Goal: Task Accomplishment & Management: Manage account settings

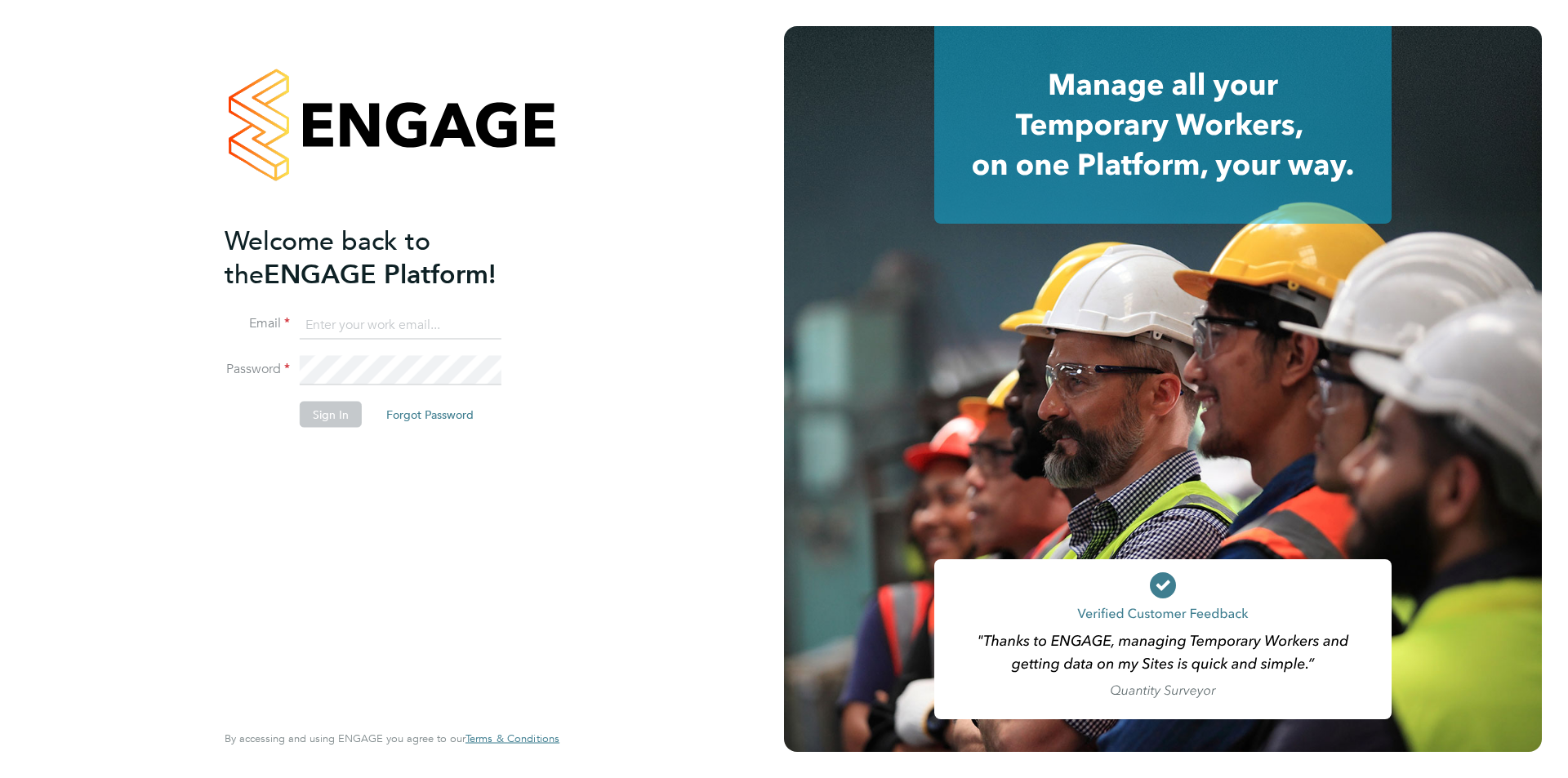
type input "[EMAIL_ADDRESS][PERSON_NAME][DOMAIN_NAME]"
click at [329, 429] on li "Sign In Forgot Password" at bounding box center [383, 422] width 318 height 43
click at [329, 415] on button "Sign In" at bounding box center [331, 413] width 62 height 26
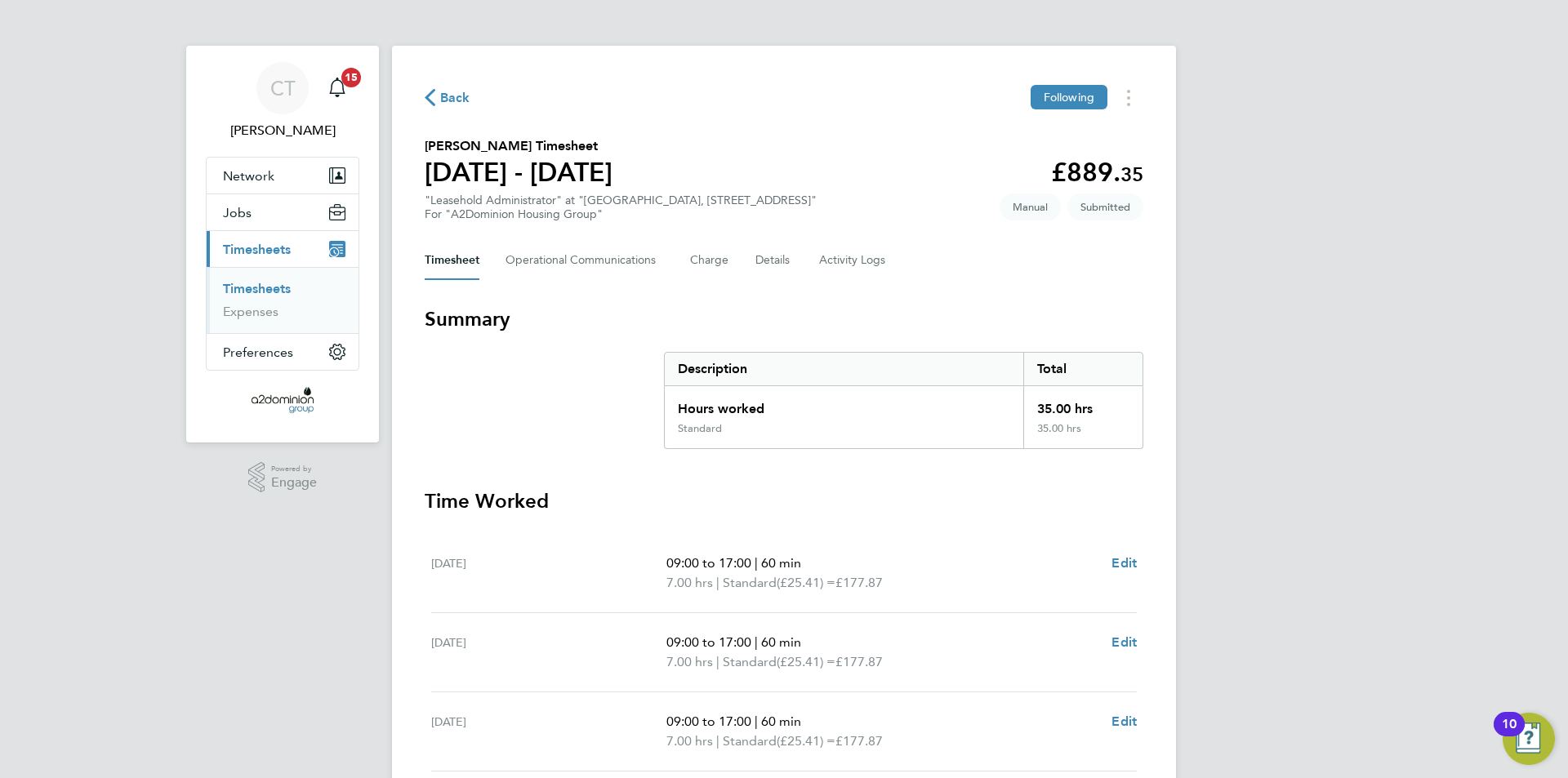
click at [34, 552] on div "CT [PERSON_NAME] Notifications 15 Applications: Network Sites Workers Jobs Posi…" at bounding box center [784, 596] width 1568 height 1193
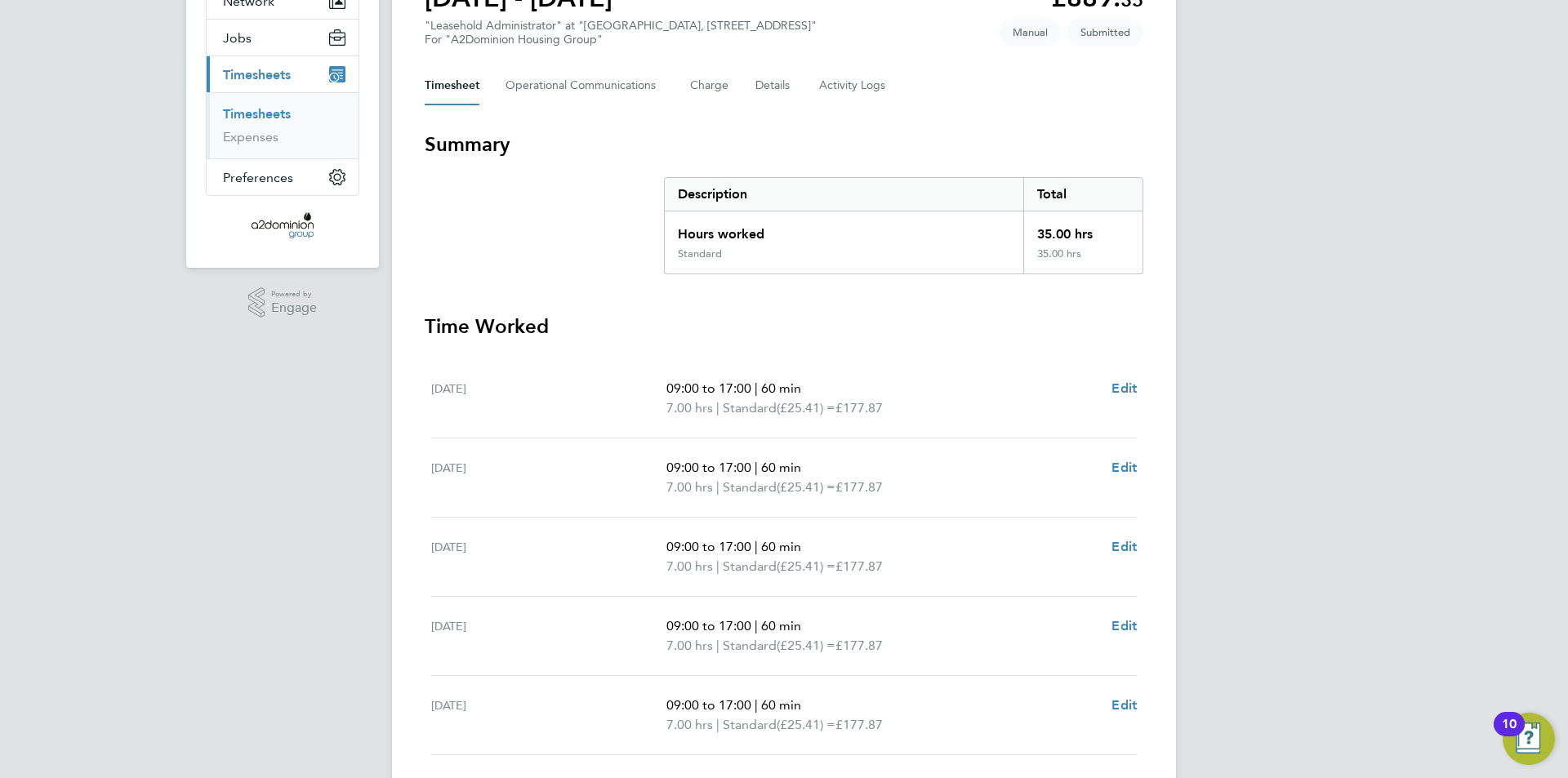
scroll to position [415, 0]
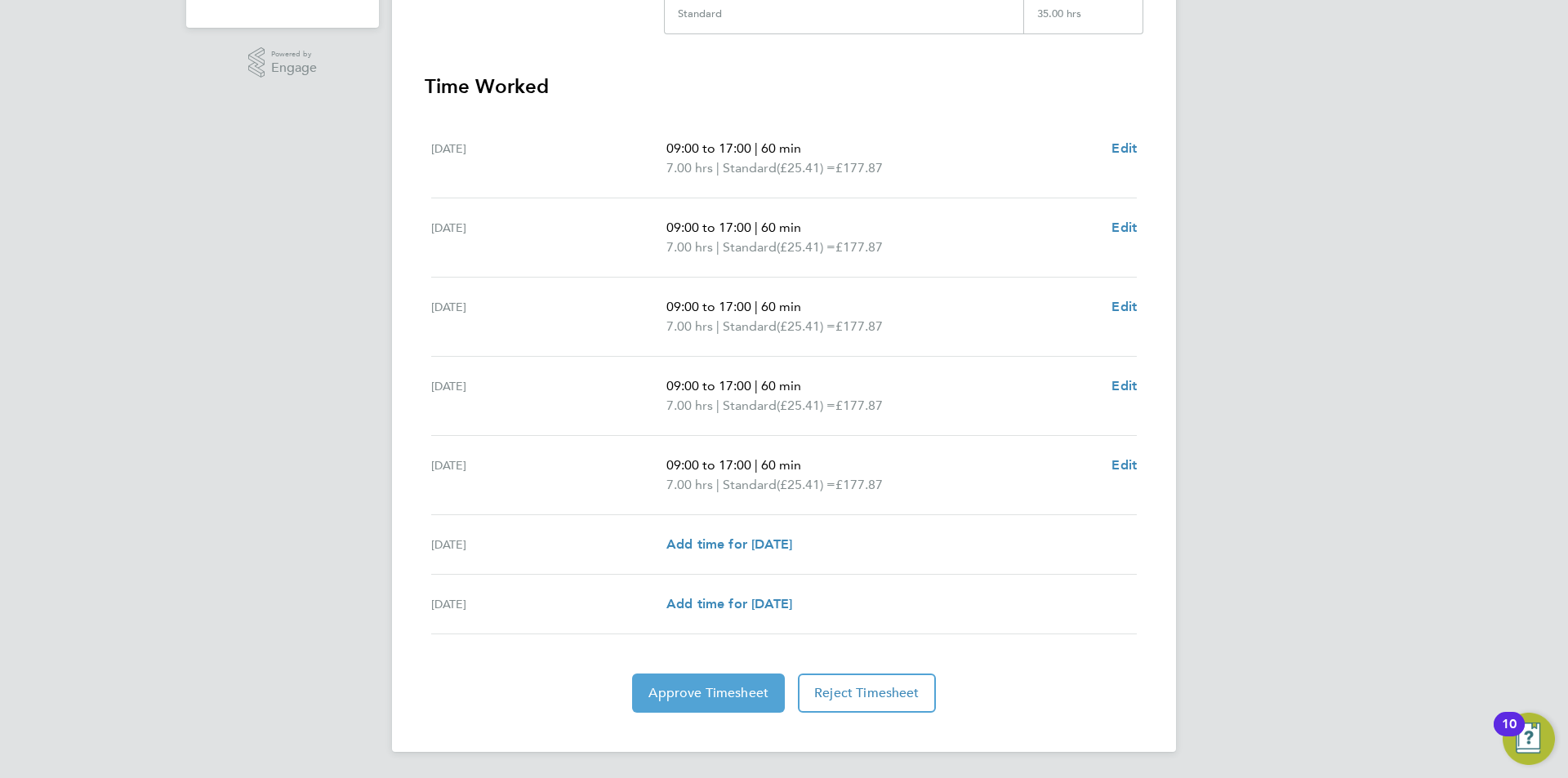
click at [700, 701] on span "Approve Timesheet" at bounding box center [708, 693] width 120 height 16
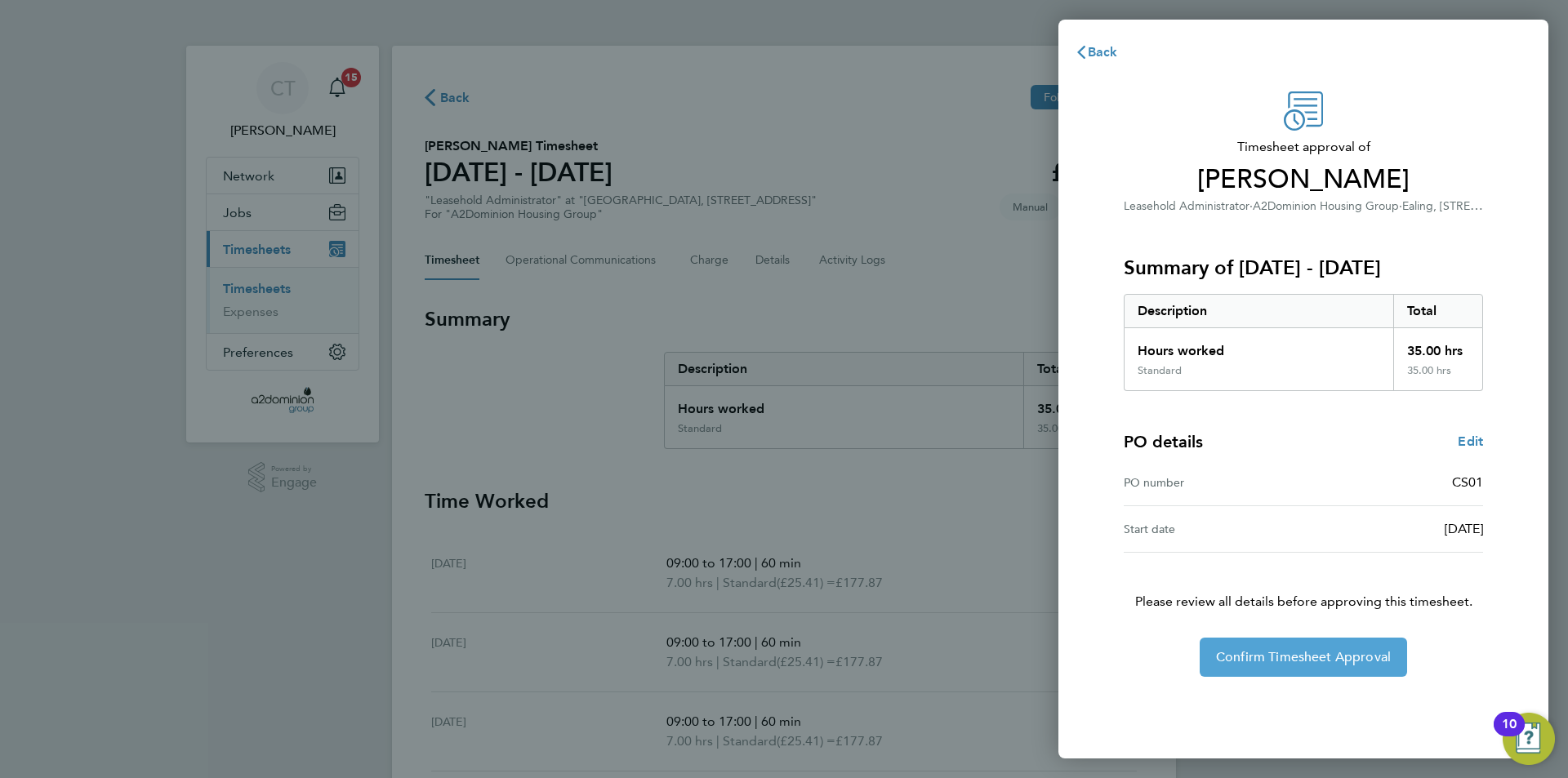
click at [1285, 653] on span "Confirm Timesheet Approval" at bounding box center [1303, 657] width 175 height 16
